Goal: Task Accomplishment & Management: Use online tool/utility

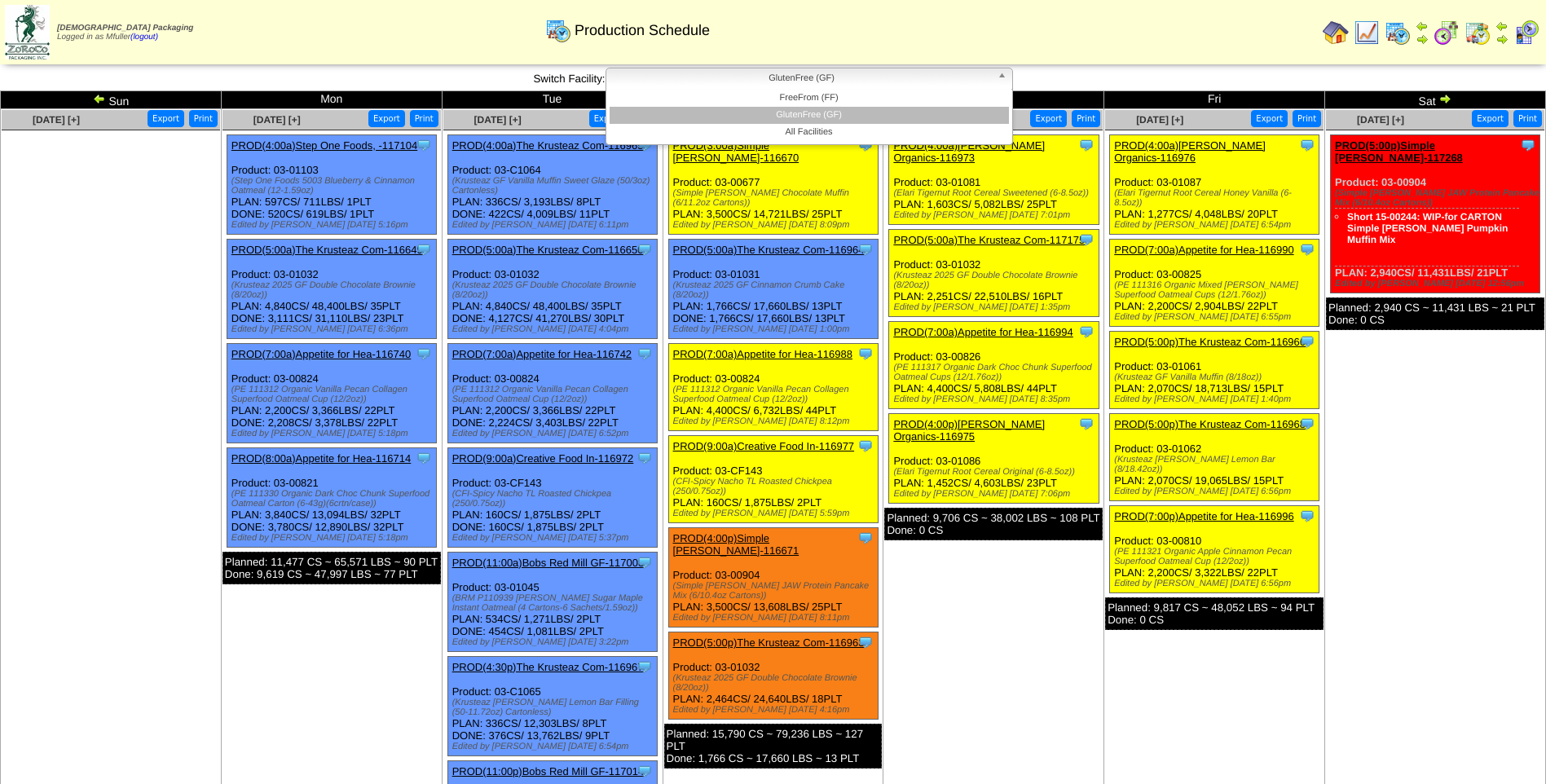
click at [846, 80] on span "GlutenFree (GF)" at bounding box center [801, 78] width 378 height 20
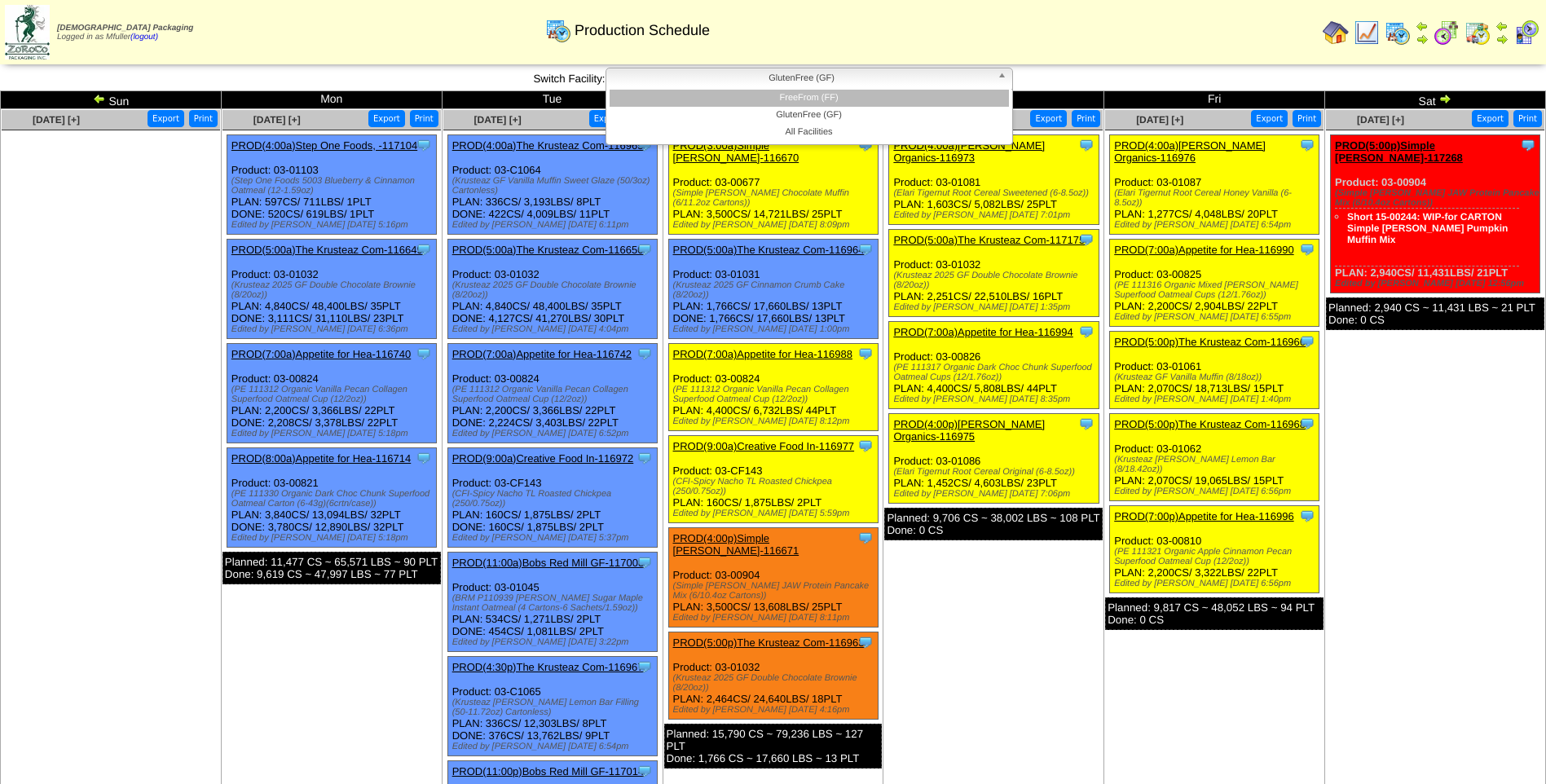
click at [847, 94] on li "FreeFrom (FF)" at bounding box center [809, 99] width 399 height 17
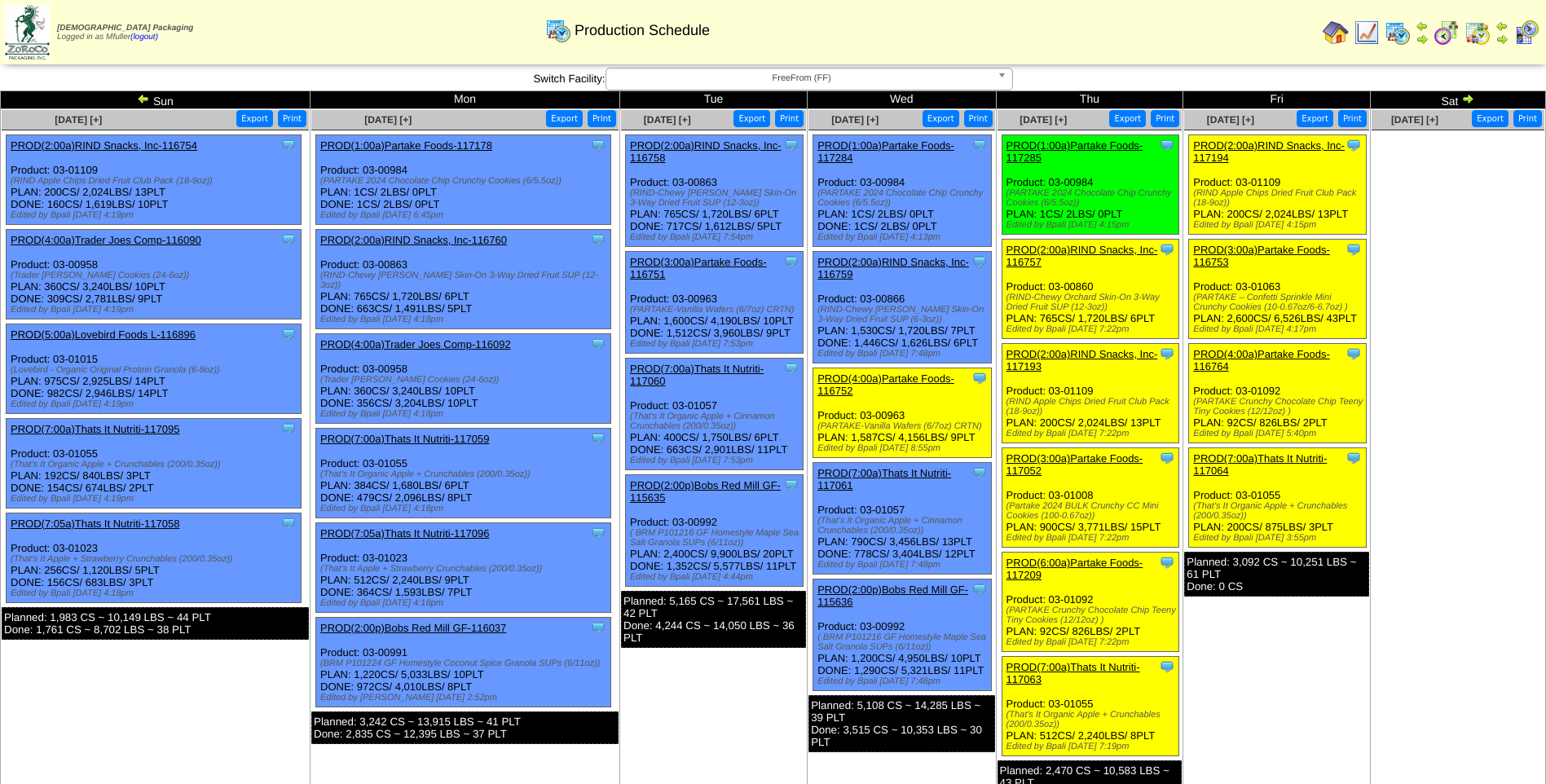
click at [1285, 143] on link "PROD(2:00a)RIND Snacks, Inc-117194" at bounding box center [1268, 152] width 152 height 25
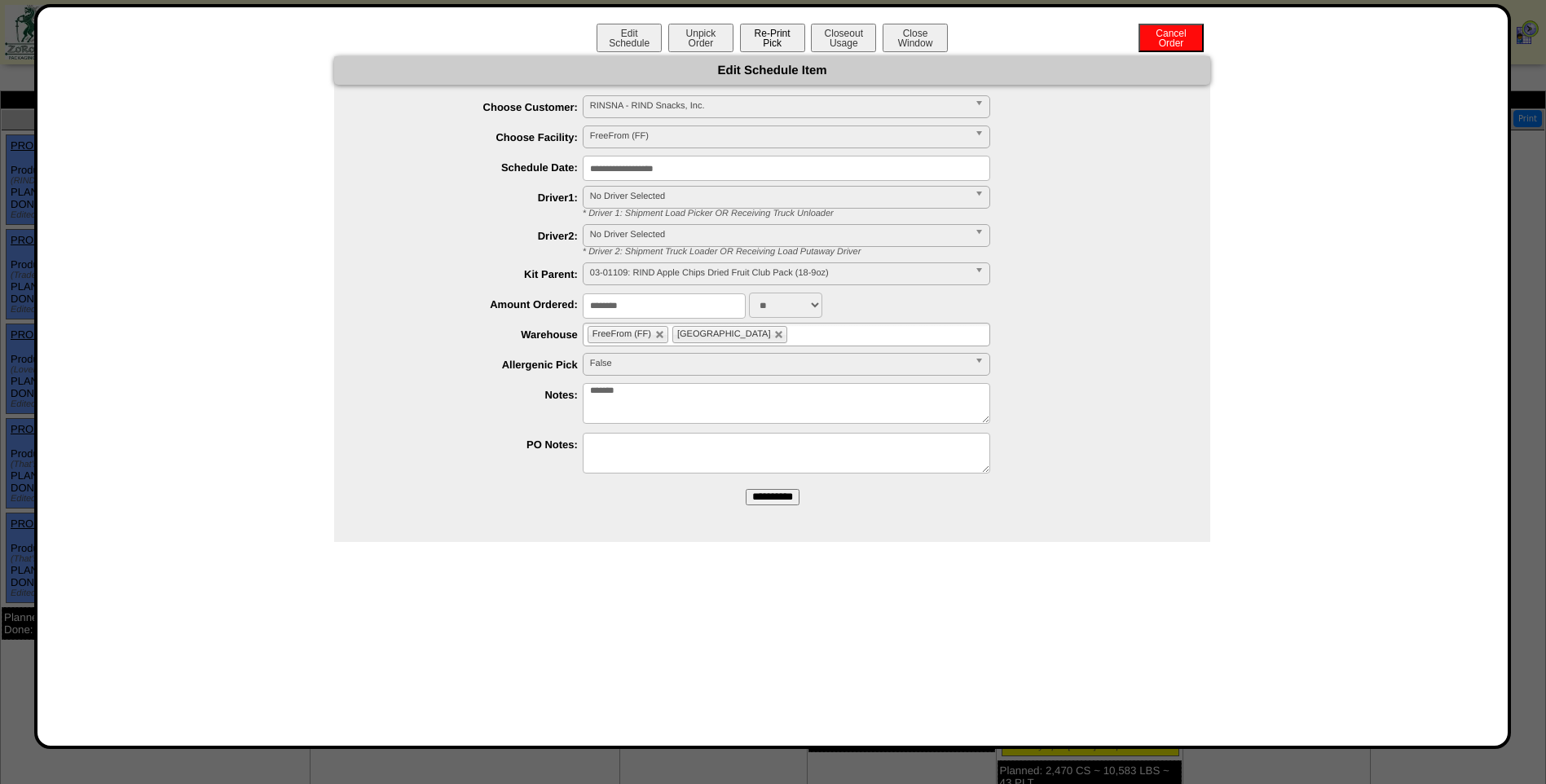
click at [758, 37] on button "Re-Print Pick" at bounding box center [772, 38] width 65 height 28
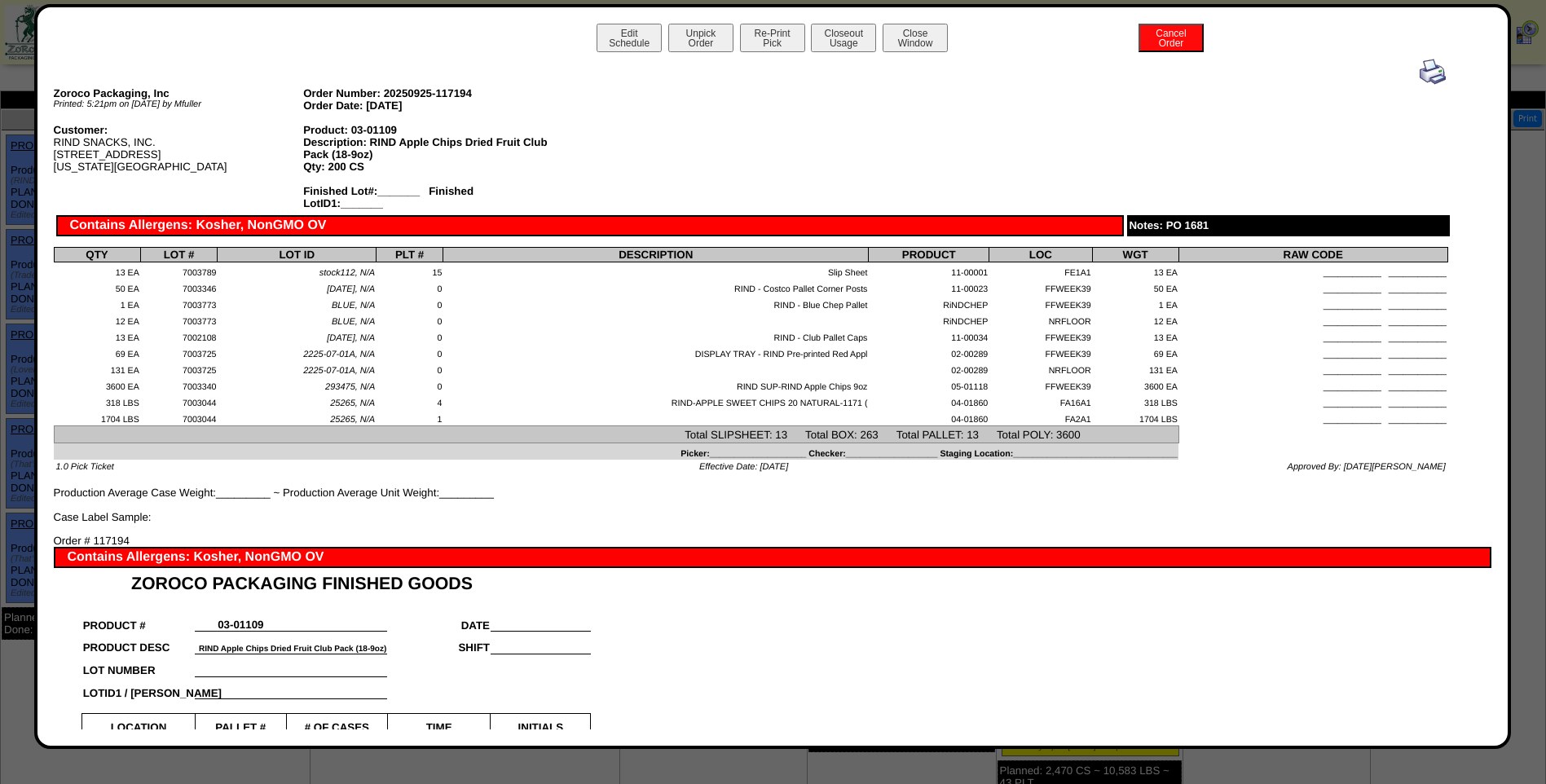
click at [1421, 74] on img at bounding box center [1432, 71] width 26 height 26
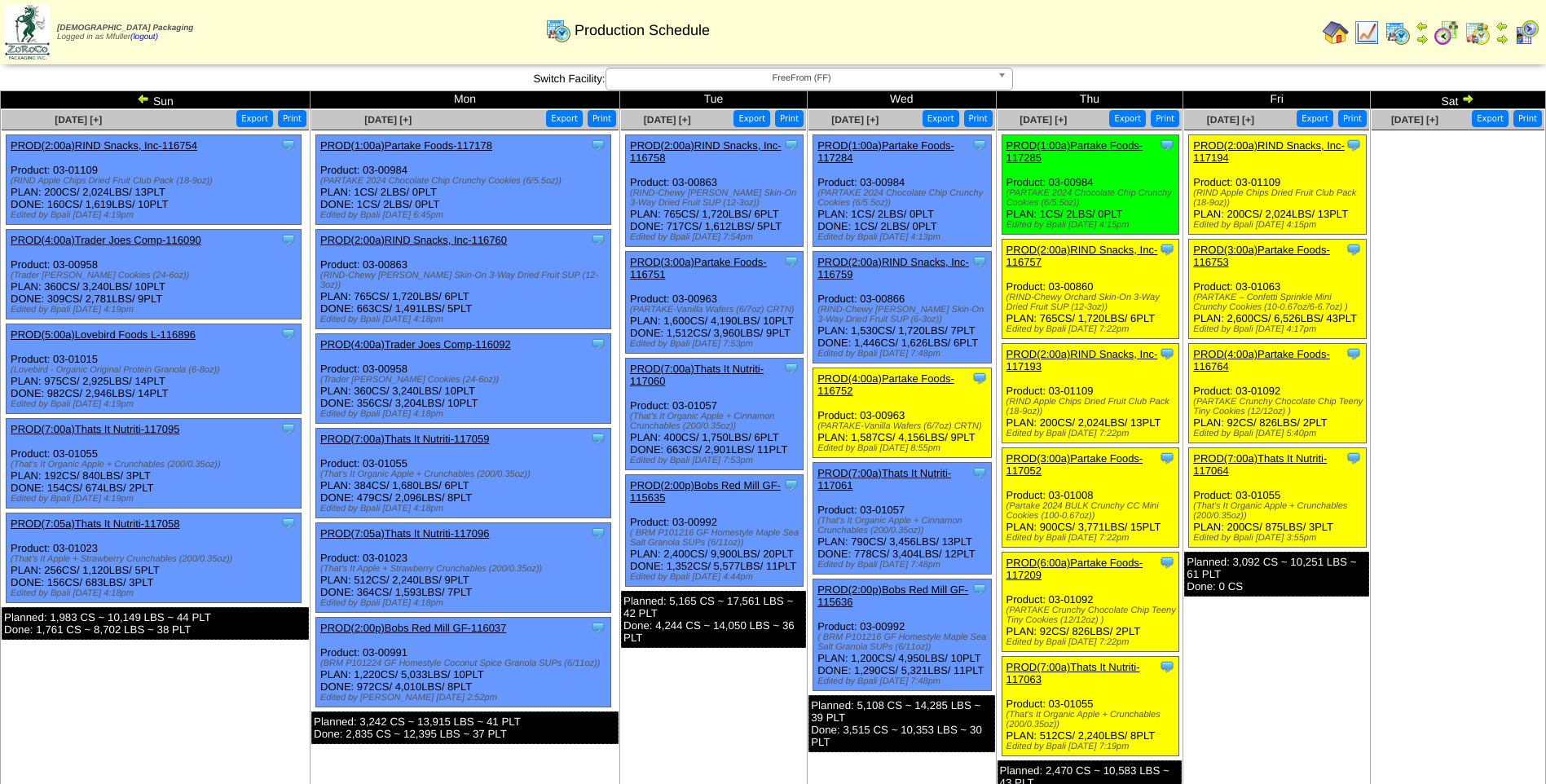
click at [1273, 248] on link "PROD(3:00a)Partake Foods-116753" at bounding box center [1261, 255] width 137 height 25
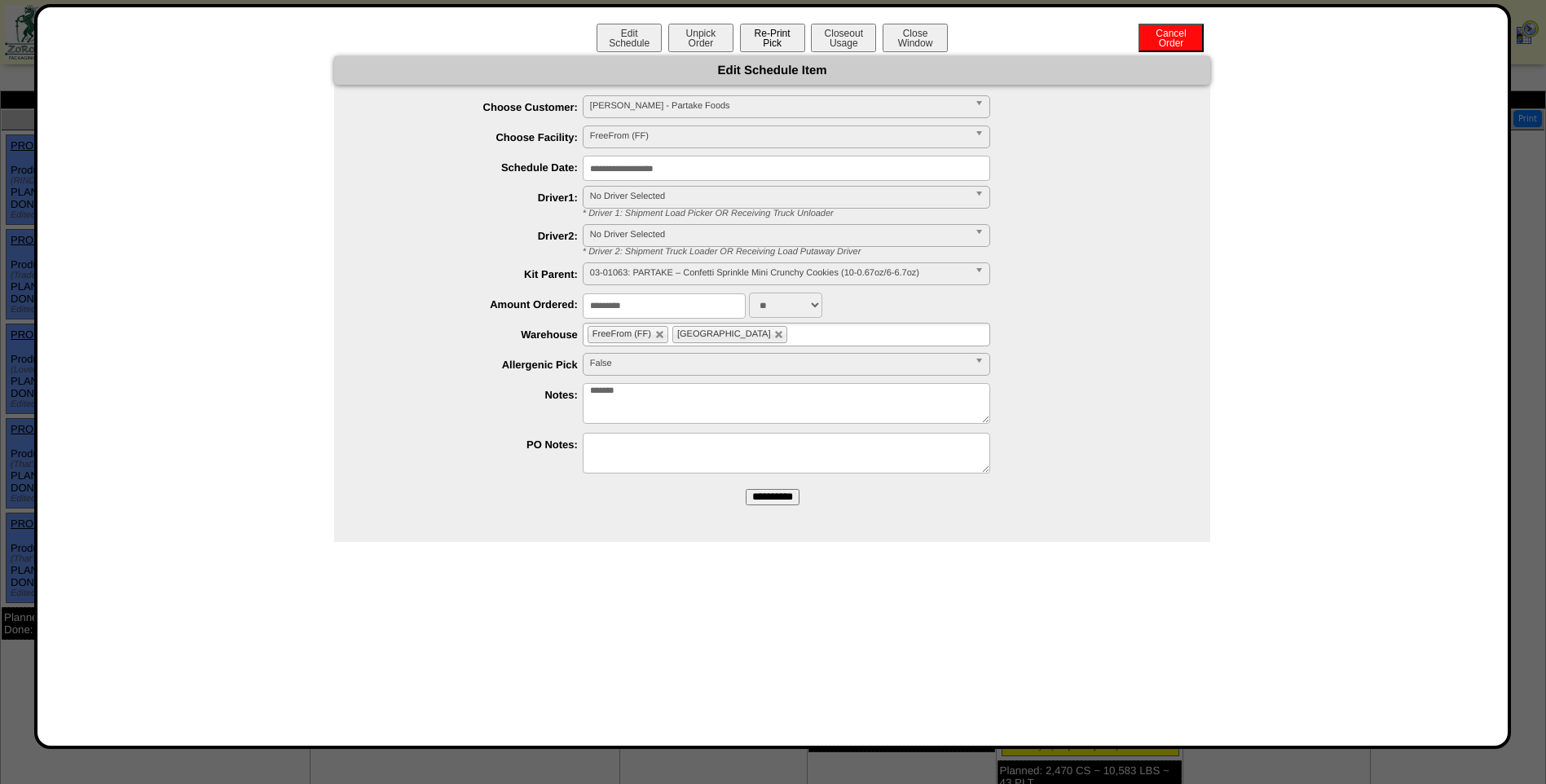
click at [788, 39] on button "Re-Print Pick" at bounding box center [772, 38] width 65 height 28
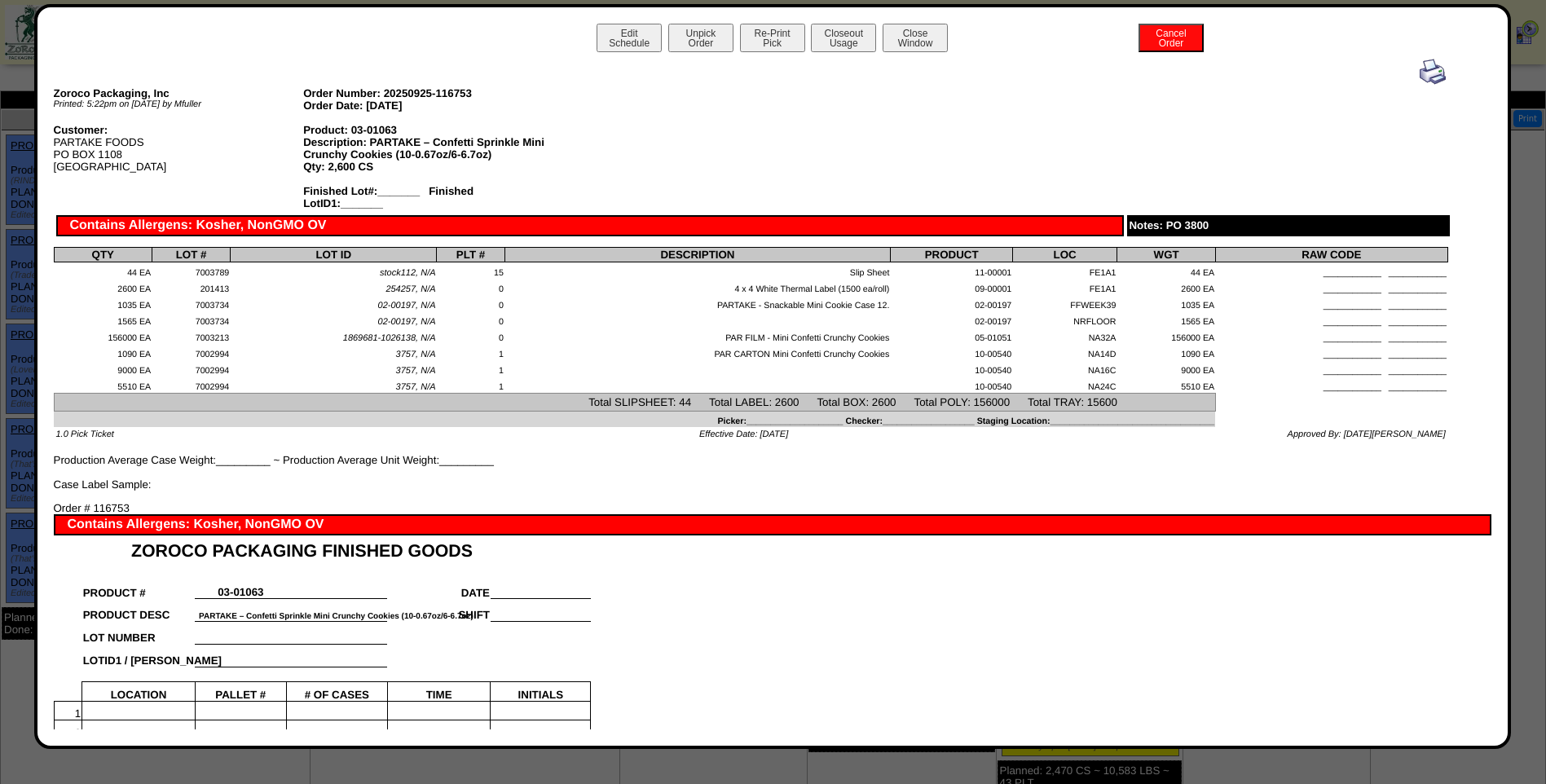
click at [1421, 69] on img at bounding box center [1432, 71] width 26 height 26
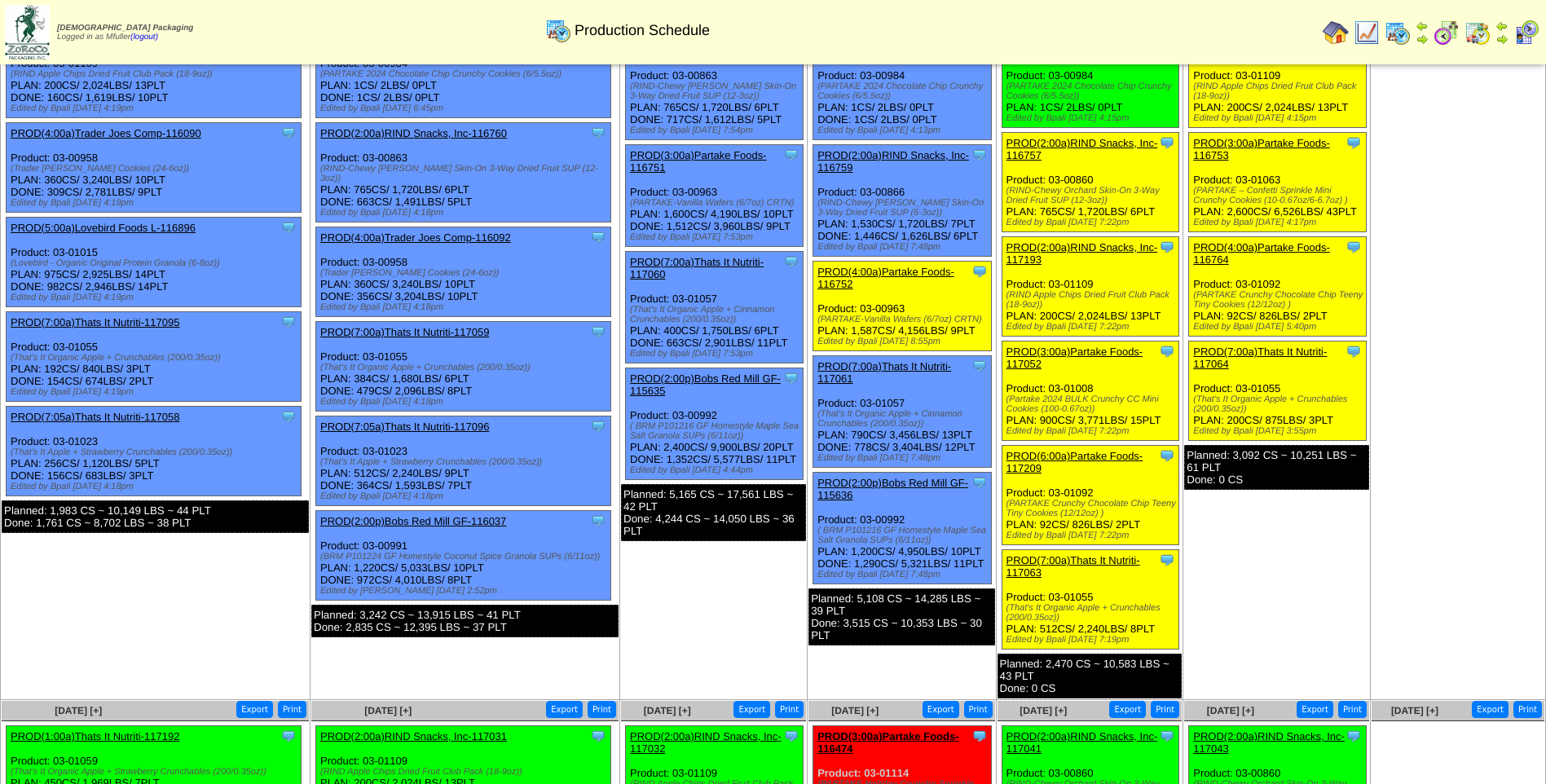
scroll to position [81, 0]
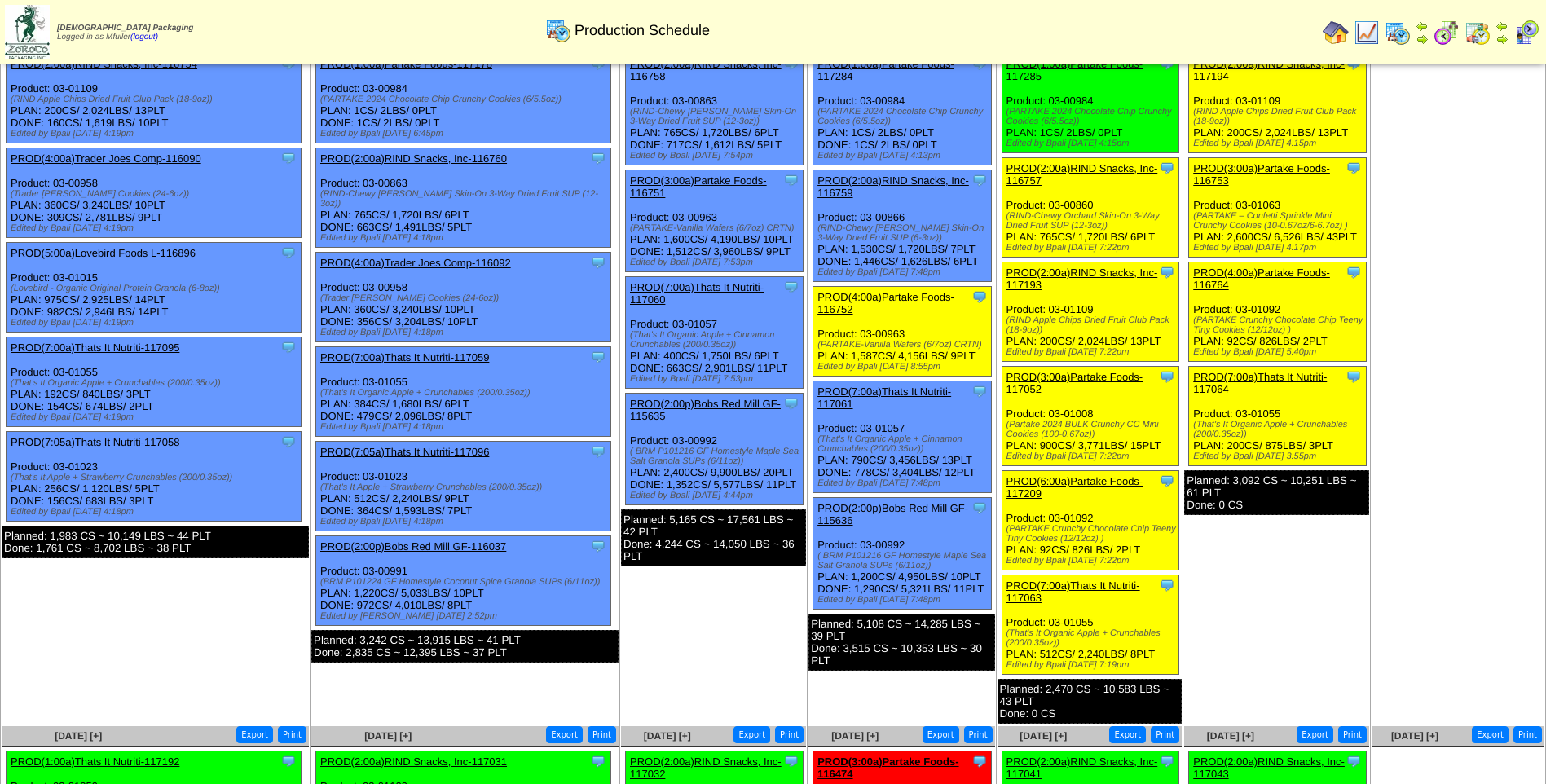
click at [1274, 273] on link "PROD(4:00a)Partake Foods-116764" at bounding box center [1261, 278] width 137 height 25
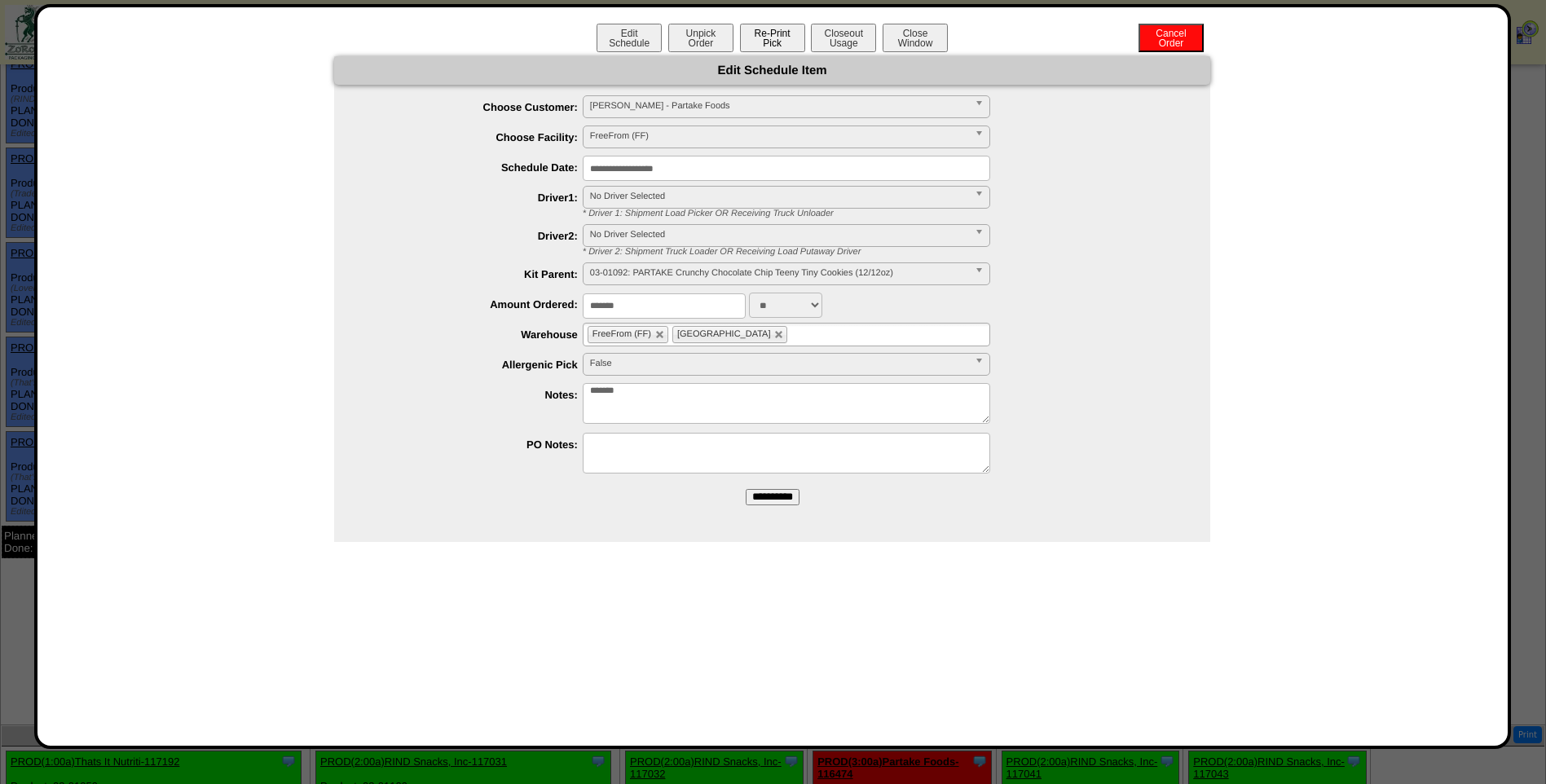
click at [780, 34] on button "Re-Print Pick" at bounding box center [772, 38] width 65 height 28
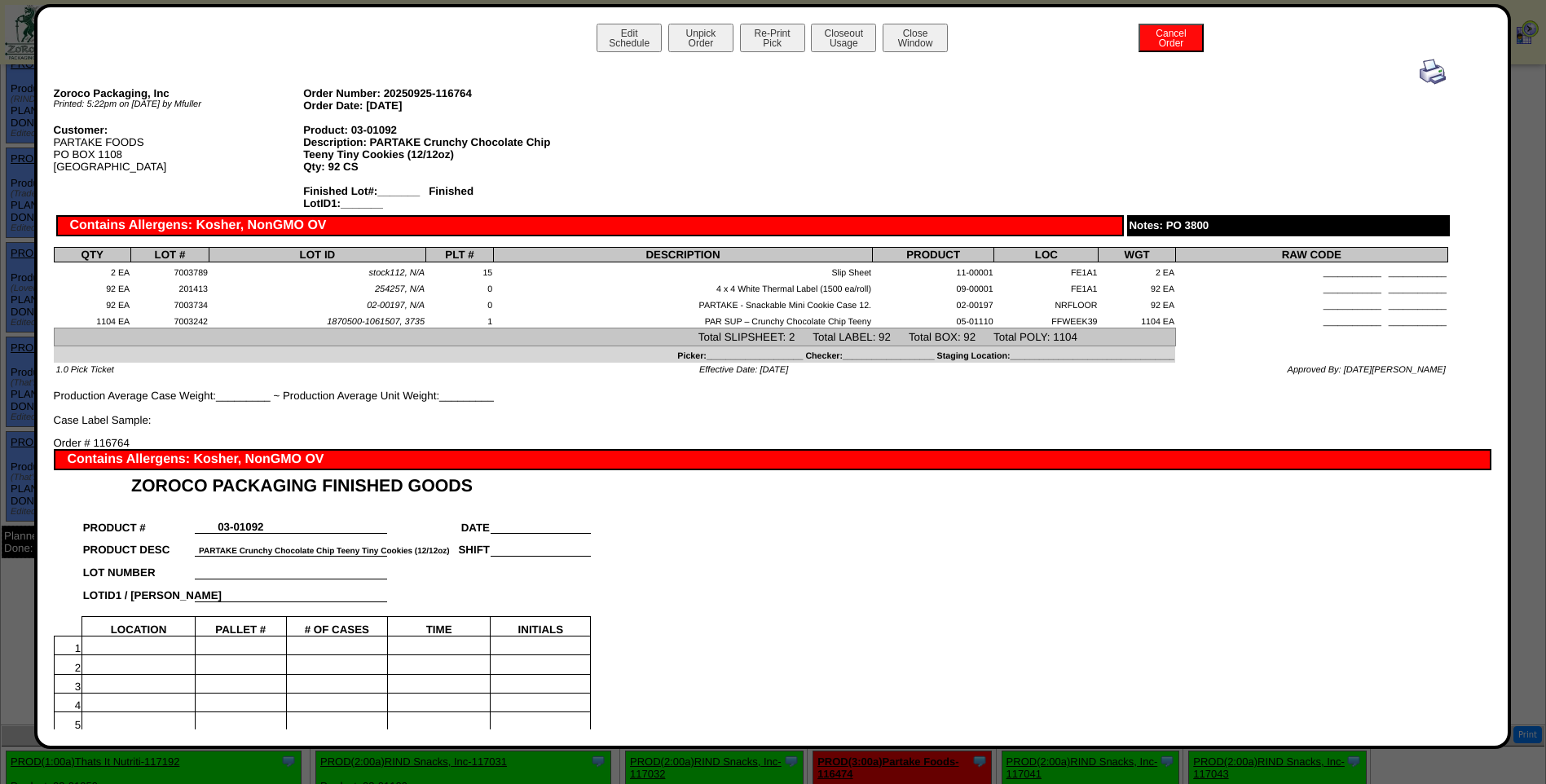
click at [1426, 75] on img at bounding box center [1432, 71] width 26 height 26
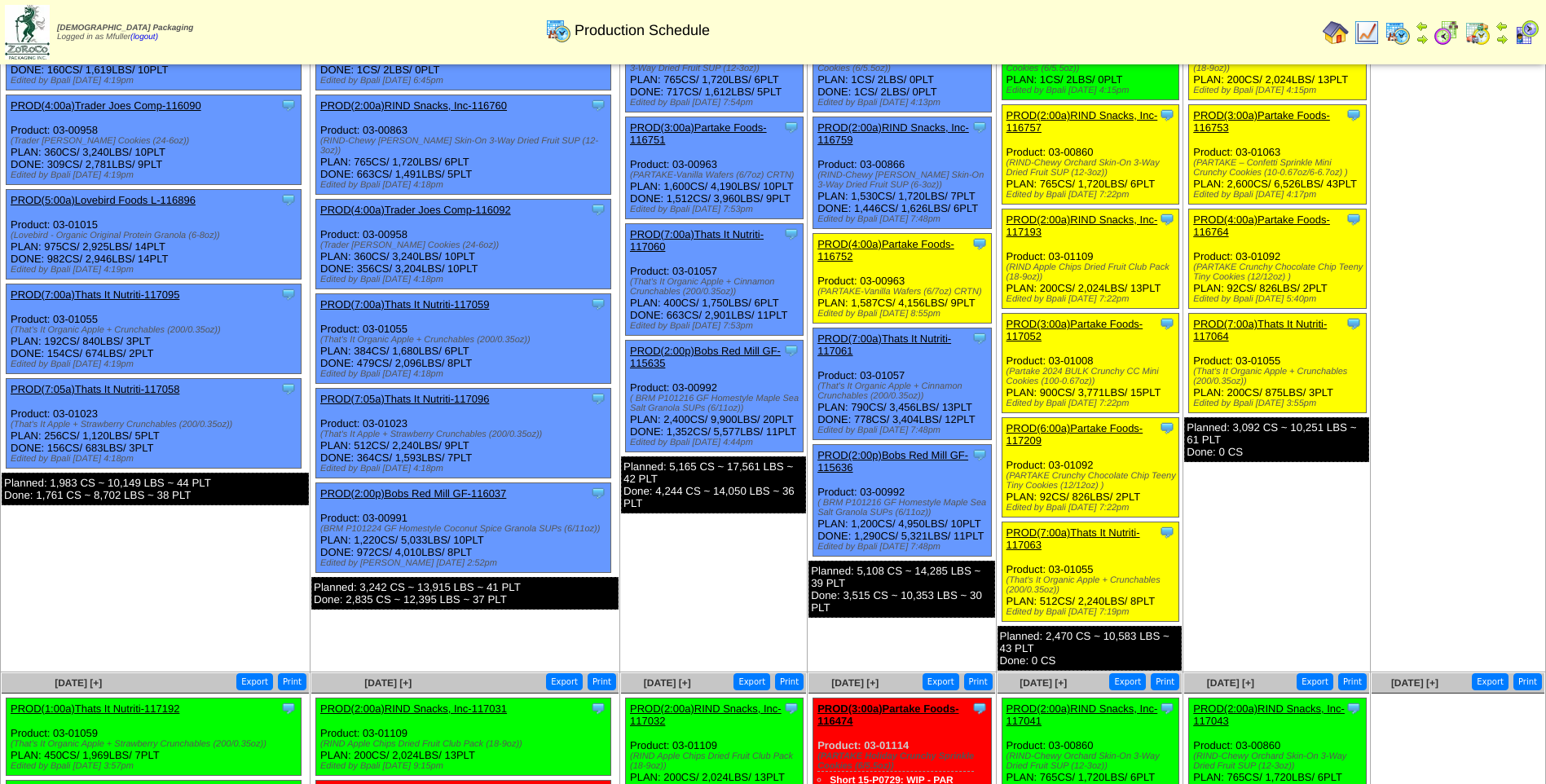
scroll to position [163, 0]
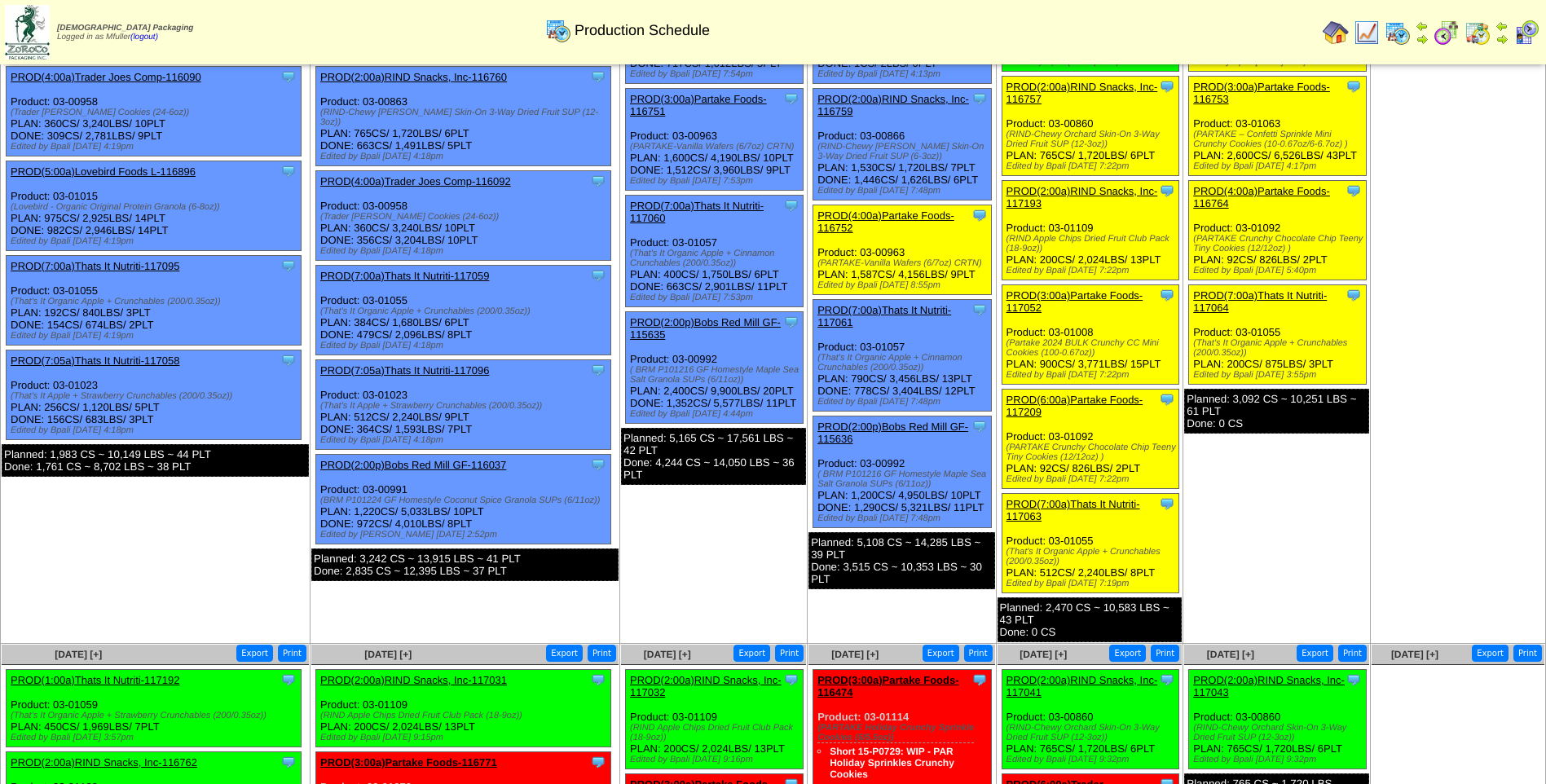
click at [1265, 291] on link "PROD(7:00a)Thats It Nutriti-117064" at bounding box center [1260, 302] width 134 height 25
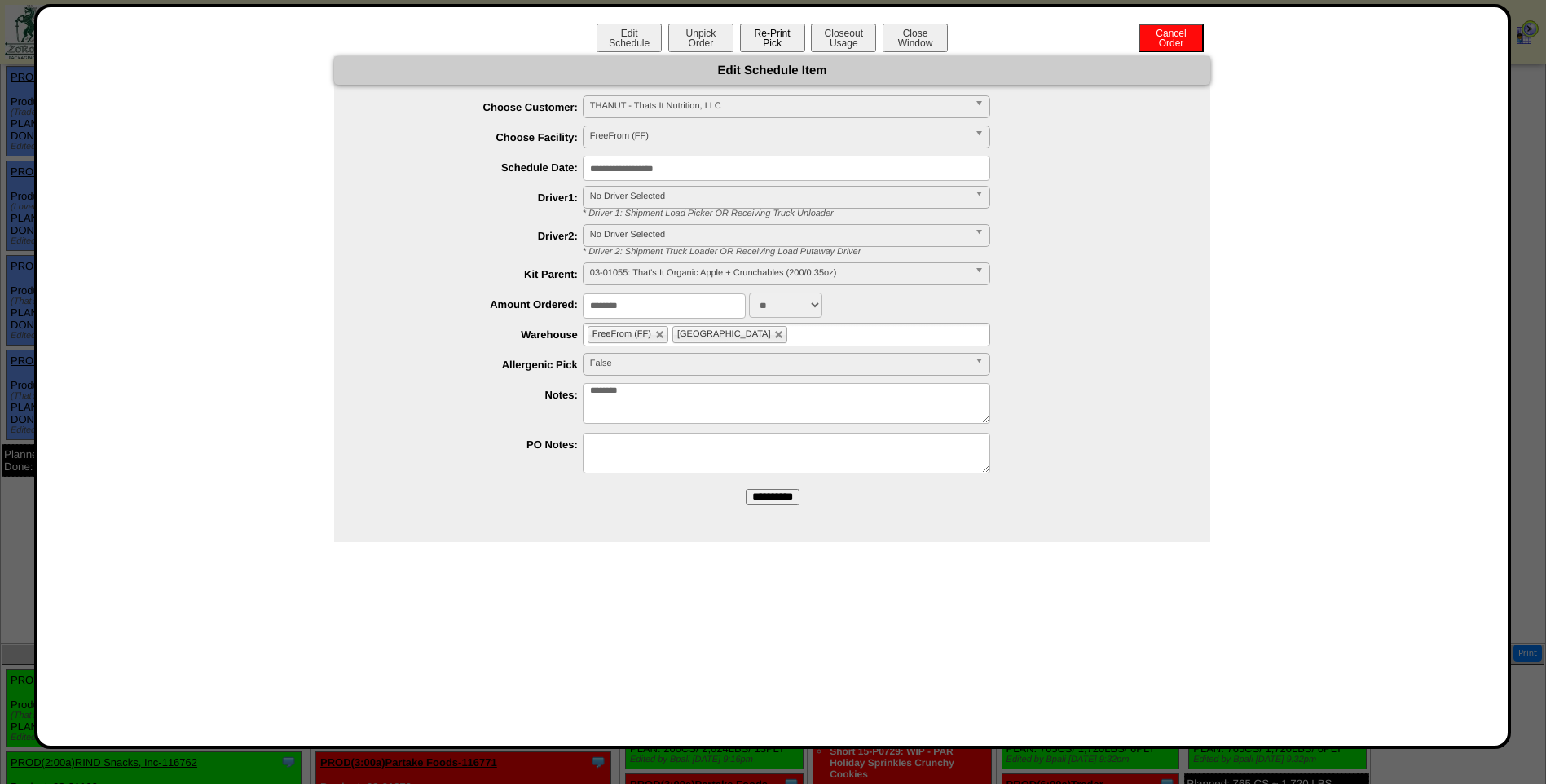
click at [770, 38] on button "Re-Print Pick" at bounding box center [772, 38] width 65 height 28
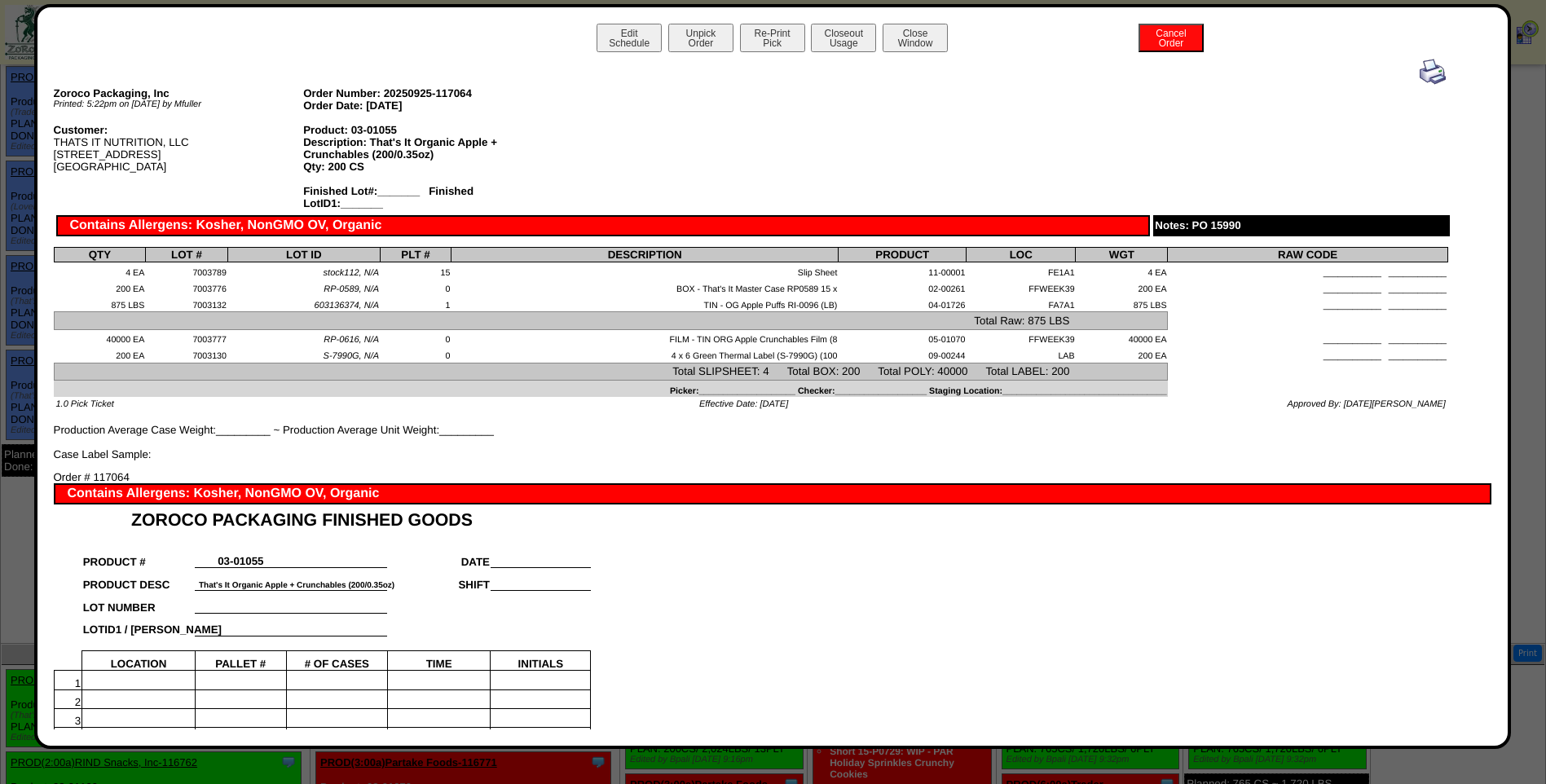
click at [1425, 69] on img at bounding box center [1432, 71] width 26 height 26
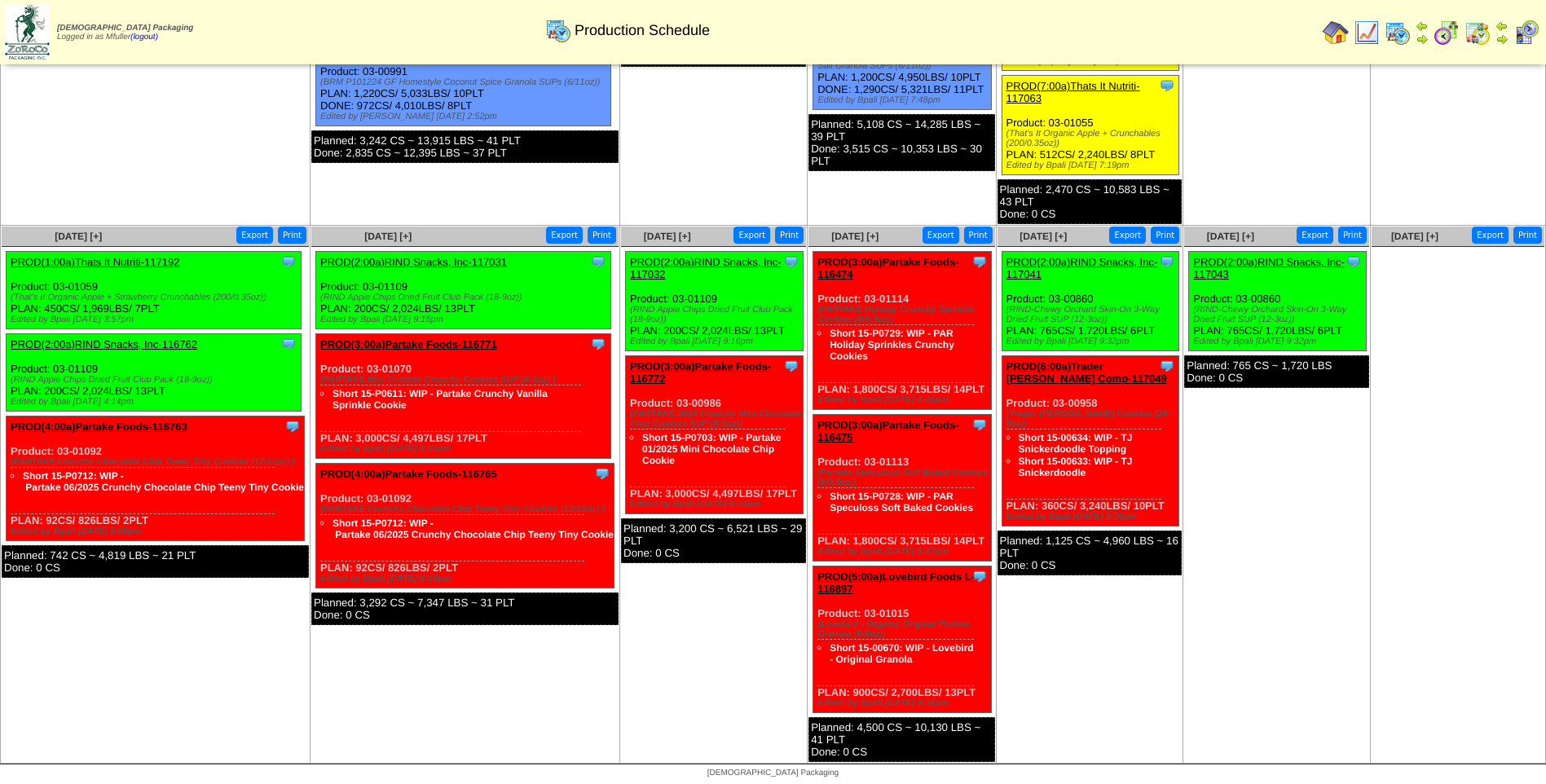
scroll to position [502, 0]
